Goal: Task Accomplishment & Management: Use online tool/utility

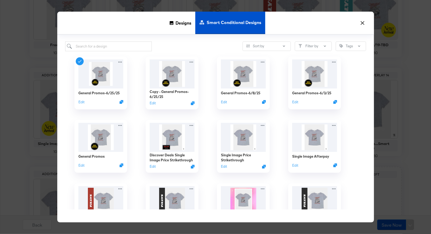
scroll to position [255, 0]
click at [124, 104] on icon "Duplicate" at bounding box center [122, 103] width 4 height 4
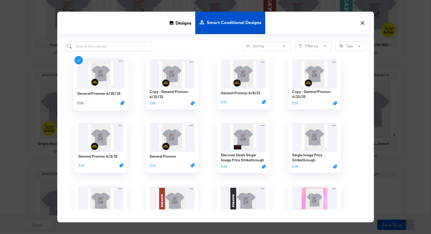
click at [82, 102] on button "Edit" at bounding box center [80, 102] width 6 height 5
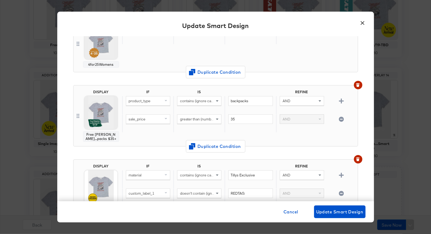
scroll to position [494, 0]
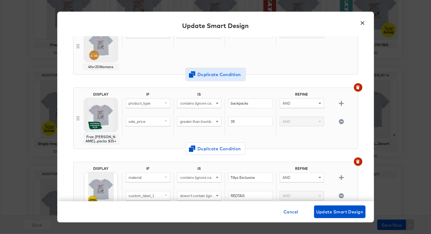
click at [223, 72] on span "Duplicate Condition" at bounding box center [215, 74] width 51 height 7
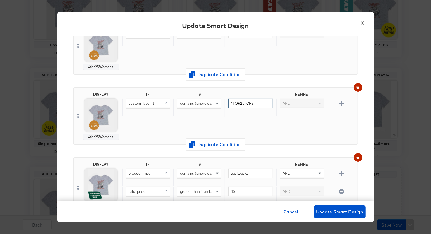
drag, startPoint x: 256, startPoint y: 100, endPoint x: 229, endPoint y: 100, distance: 26.7
click at [229, 100] on input "4FOR25TOPS" at bounding box center [250, 103] width 44 height 10
paste input "LABORDAY"
type input "LABORDAY"
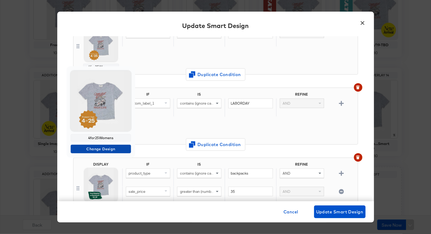
click at [105, 150] on span "Change Design" at bounding box center [101, 149] width 56 height 7
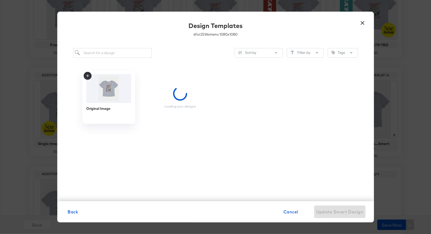
scroll to position [0, 0]
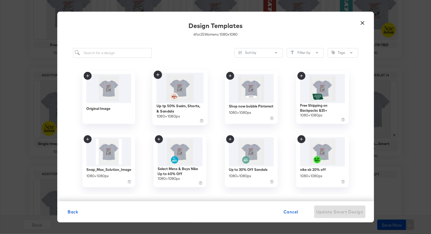
click at [159, 74] on icon at bounding box center [157, 74] width 3 height 3
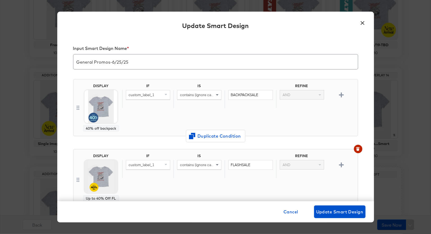
scroll to position [494, 0]
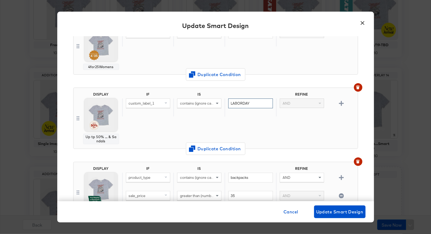
click at [242, 100] on input "LABORDAY" at bounding box center [250, 103] width 44 height 10
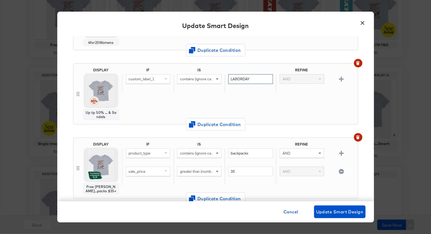
scroll to position [517, 0]
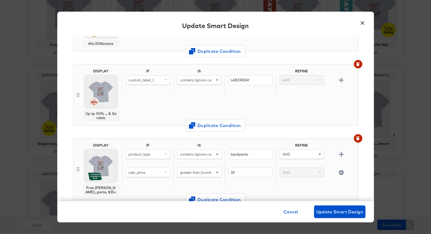
click at [274, 104] on div "IF IS REFINE custom_label_1 contains (ignore case) LABORDAY AND" at bounding box center [238, 95] width 233 height 52
click at [338, 212] on span "Update Smart Design" at bounding box center [339, 211] width 47 height 7
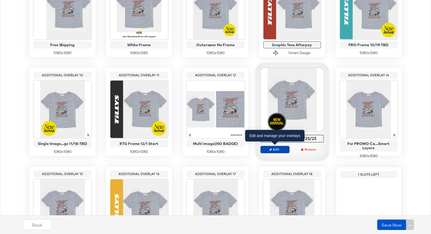
click at [278, 149] on span "Edit" at bounding box center [275, 149] width 24 height 4
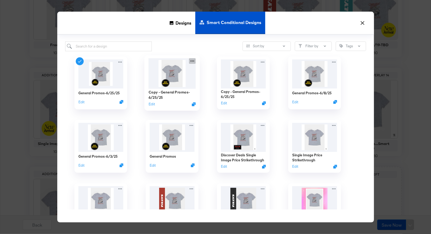
click at [194, 59] on icon at bounding box center [192, 61] width 7 height 6
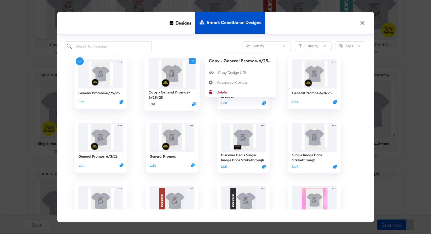
click at [149, 104] on button "Edit" at bounding box center [151, 104] width 6 height 5
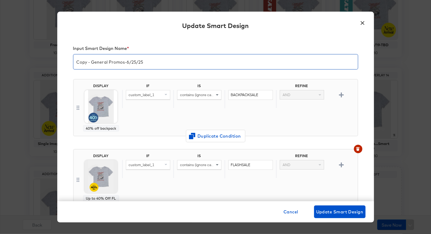
drag, startPoint x: 92, startPoint y: 62, endPoint x: 69, endPoint y: 64, distance: 23.5
click at [69, 64] on div "Input Smart Design Name * Copy - General Promos-6/25/25 DISPLAY 40% off backpac…" at bounding box center [215, 118] width 317 height 165
drag, startPoint x: 120, startPoint y: 63, endPoint x: 112, endPoint y: 63, distance: 7.9
click at [112, 63] on input "General Promos-6/25/25" at bounding box center [215, 59] width 285 height 15
type input "General Promos-9/2/25"
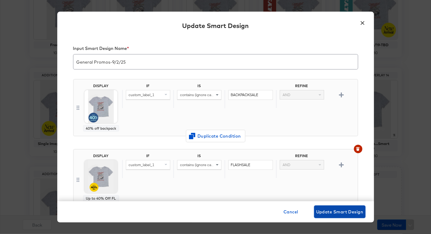
click at [338, 212] on span "Update Smart Design" at bounding box center [339, 211] width 47 height 7
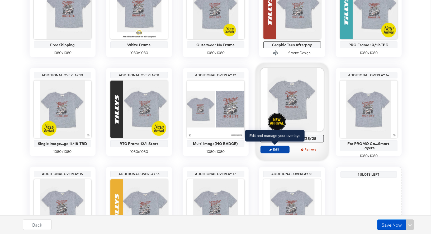
click at [276, 148] on span "Edit" at bounding box center [275, 149] width 24 height 4
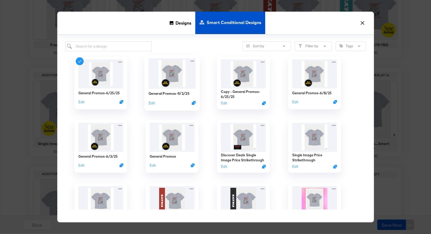
click at [175, 72] on img at bounding box center [171, 73] width 47 height 30
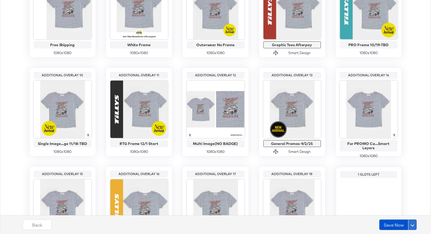
click at [414, 223] on button at bounding box center [412, 224] width 8 height 11
click at [403, 215] on div "Schedule Save" at bounding box center [400, 214] width 24 height 5
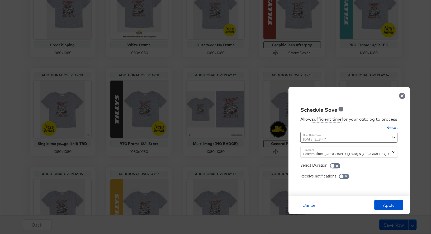
click at [342, 139] on div "August 28th 2025 3:18 PM ‹ August 2025 › Su Mo Tu We Th Fr Sa 27 28 29 30 31 1 …" at bounding box center [336, 137] width 72 height 11
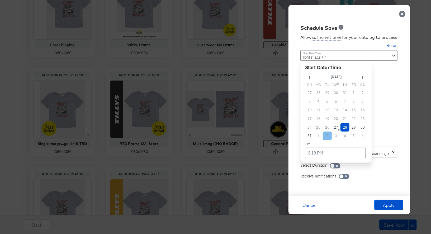
click at [328, 136] on td "2" at bounding box center [327, 135] width 9 height 9
click at [322, 151] on td "3:18 PM" at bounding box center [335, 153] width 61 height 11
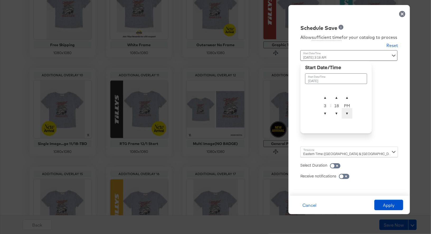
click at [348, 113] on span "▼" at bounding box center [347, 113] width 11 height 11
click at [326, 115] on span "▼" at bounding box center [325, 113] width 11 height 11
click at [388, 109] on div "Allow sufficient time for your catalog to process Reset Time : September 2nd 20…" at bounding box center [350, 111] width 114 height 159
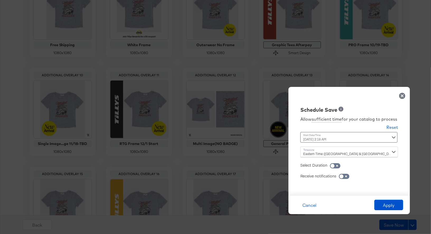
click at [361, 139] on div "September 2nd 2025 2:18 AM September 2nd 2025 ▲ 2 ▼ : ▲ 18 ▼ ▲ AM ▼" at bounding box center [336, 137] width 72 height 11
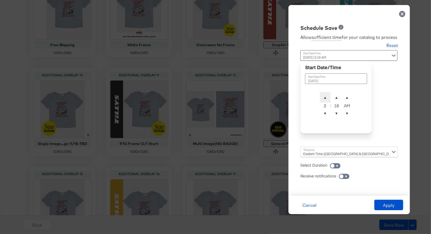
click at [326, 98] on span "▲" at bounding box center [325, 97] width 11 height 11
type input "September 2nd 2025 5:18 AM"
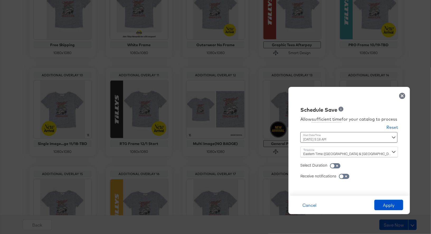
click at [396, 123] on div "Allow sufficient time for your catalog to process Reset Time : September 2nd 20…" at bounding box center [350, 152] width 114 height 77
click at [390, 205] on button "Apply" at bounding box center [388, 205] width 29 height 11
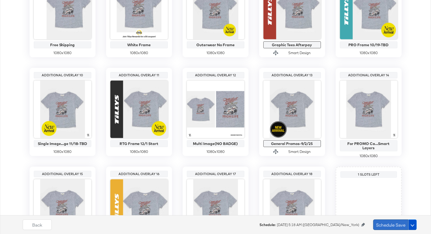
click at [392, 224] on button "Schedule Save" at bounding box center [390, 224] width 35 height 11
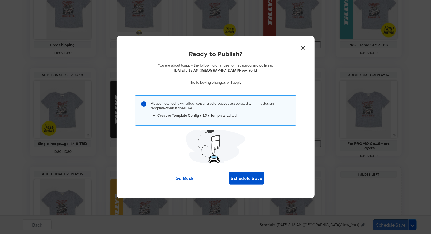
scroll to position [0, 0]
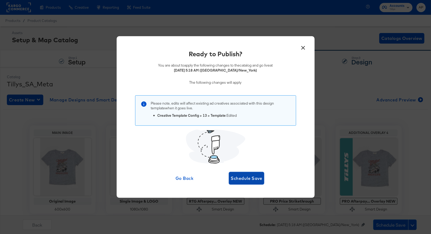
click at [250, 178] on span "Schedule Save" at bounding box center [246, 178] width 31 height 7
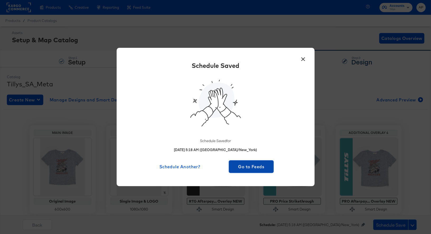
click at [253, 169] on span "Go to Feeds" at bounding box center [251, 166] width 41 height 7
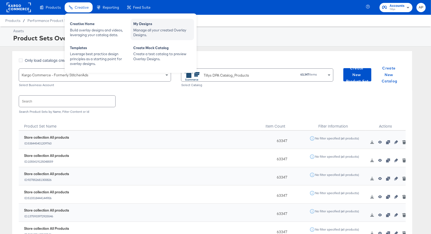
click at [140, 26] on div "My Designs" at bounding box center [162, 24] width 58 height 6
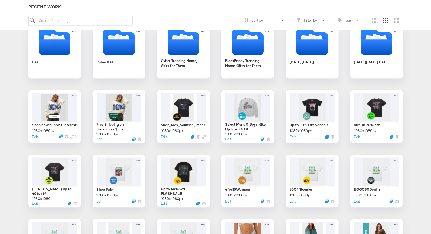
scroll to position [605, 0]
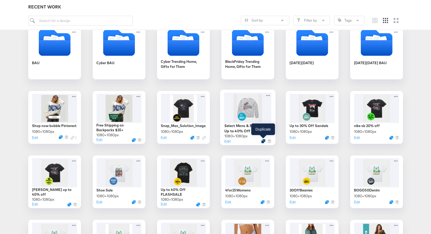
click at [262, 140] on icon "Duplicate" at bounding box center [263, 141] width 4 height 4
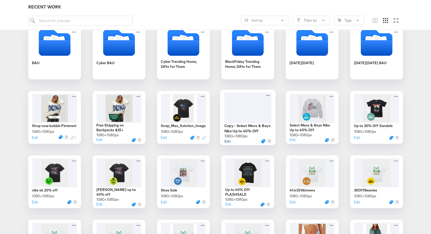
click at [228, 140] on button "Edit" at bounding box center [227, 141] width 6 height 5
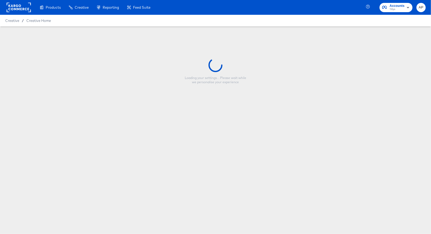
type input "Copy - Select Mens & Boys Nike Up to 40% Off"
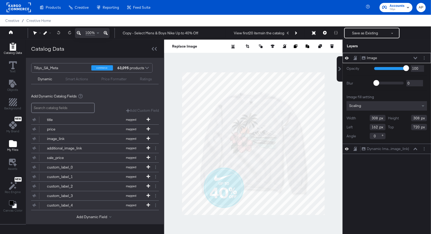
click at [12, 145] on icon "Add Files" at bounding box center [13, 143] width 8 height 7
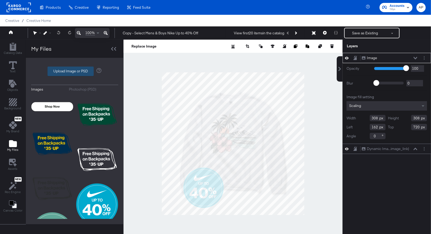
click at [71, 70] on label "Upload Image or PSD" at bounding box center [71, 71] width 46 height 9
click at [75, 71] on input "Upload Image or PSD" at bounding box center [75, 71] width 0 height 0
type input "C:\fakepath\SaleBadges_50%-4.png"
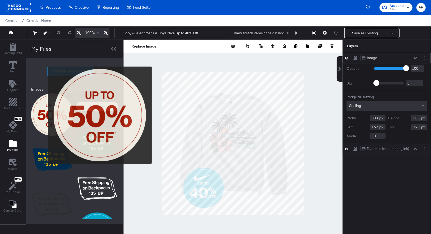
click at [44, 115] on img at bounding box center [52, 114] width 42 height 42
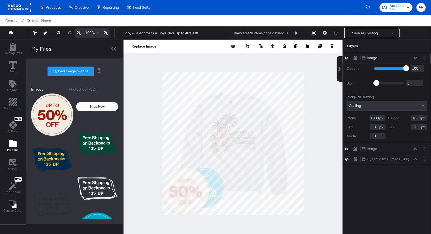
type input "314"
type input "766"
type input "159"
type input "720"
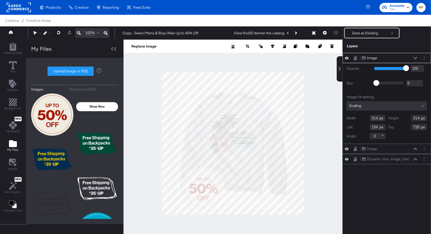
type input "299"
type input "175"
type input "736"
type input "311"
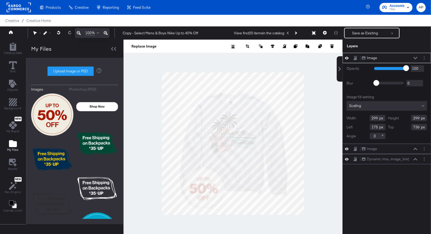
type input "314"
type input "162"
type input "720"
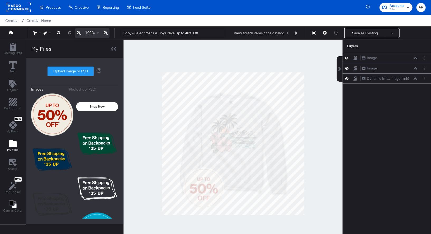
click at [312, 137] on div at bounding box center [233, 144] width 219 height 208
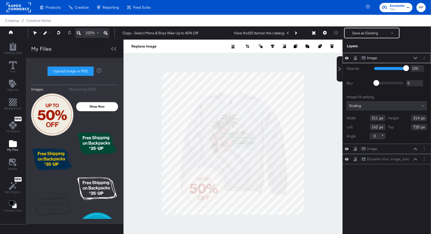
click at [346, 56] on icon at bounding box center [347, 58] width 4 height 4
click at [346, 57] on icon at bounding box center [347, 58] width 4 height 3
click at [346, 56] on icon at bounding box center [347, 58] width 4 height 4
click at [346, 57] on icon at bounding box center [347, 58] width 4 height 3
click at [346, 56] on icon at bounding box center [347, 58] width 4 height 4
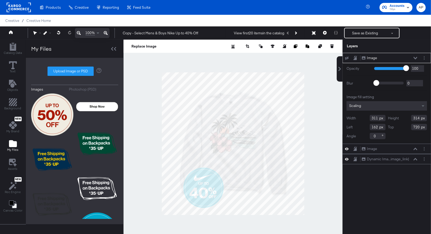
click at [346, 57] on icon at bounding box center [347, 58] width 4 height 3
click at [346, 56] on icon at bounding box center [347, 58] width 4 height 4
click at [346, 57] on icon at bounding box center [347, 58] width 4 height 3
click at [346, 56] on icon at bounding box center [347, 58] width 4 height 4
click at [346, 57] on icon at bounding box center [347, 58] width 4 height 3
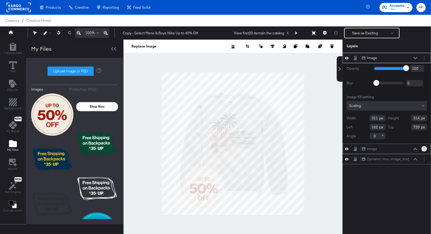
click at [425, 147] on button "Layer Options" at bounding box center [425, 149] width 6 height 6
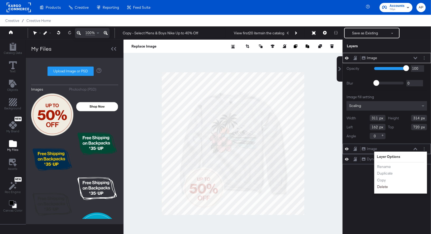
click at [384, 186] on button "Delete" at bounding box center [382, 187] width 11 height 6
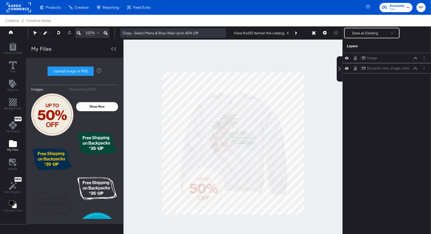
drag, startPoint x: 202, startPoint y: 34, endPoint x: 123, endPoint y: 34, distance: 79.2
click at [123, 34] on input "Copy - Select Mens & Boys Nike Up to 40% Off" at bounding box center [173, 33] width 106 height 10
click at [197, 34] on input "Copy - Select Mens & Boys Nike Up to 40% Off" at bounding box center [173, 33] width 106 height 10
drag, startPoint x: 201, startPoint y: 34, endPoint x: 123, endPoint y: 34, distance: 78.4
click at [123, 34] on input "Copy - Select Mens & Boys Nike Up to 40% Off" at bounding box center [173, 33] width 106 height 10
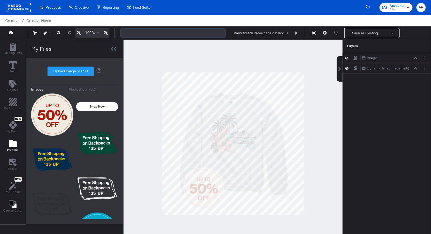
paste input "Up tp 50% Swim, Shorts, & Sandals"
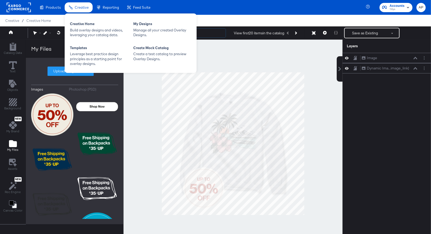
type input "Up tp 50% Swim, Shorts, & Sandals"
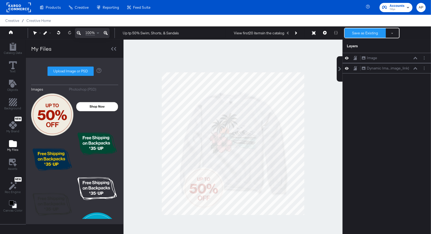
click at [379, 33] on button "Save as Existing" at bounding box center [365, 33] width 41 height 10
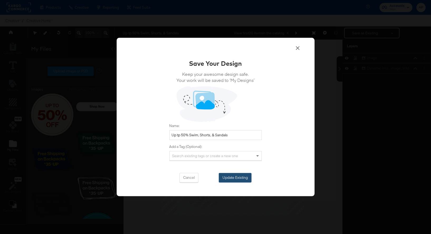
click at [237, 178] on button "Update Existing" at bounding box center [235, 178] width 33 height 10
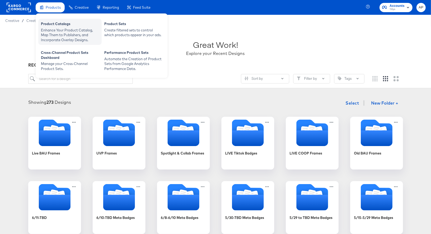
click at [63, 32] on div "Enhance Your Product Catalog, Map Them to Publishers, and Incorporate Overlay D…" at bounding box center [70, 35] width 58 height 15
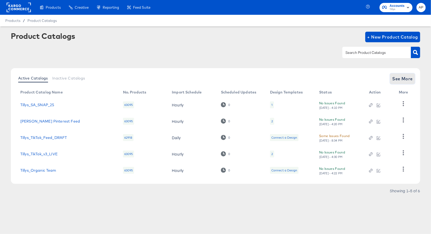
click at [404, 78] on span "See More" at bounding box center [402, 78] width 21 height 7
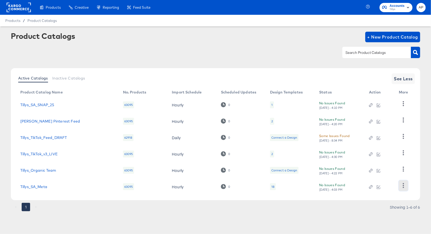
click at [403, 187] on icon "button" at bounding box center [403, 185] width 1 height 5
click at [377, 161] on div "HUD Checks (Internal)" at bounding box center [382, 159] width 53 height 8
